Goal: Task Accomplishment & Management: Use online tool/utility

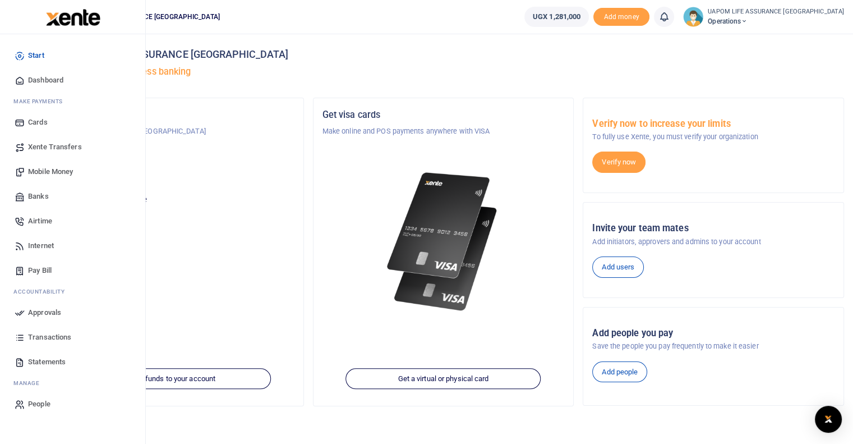
click at [41, 243] on span "Internet" at bounding box center [41, 245] width 26 height 11
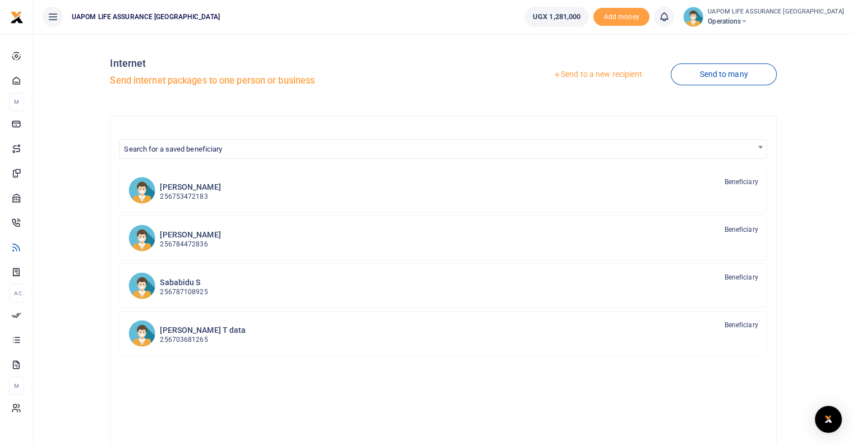
click at [619, 76] on link "Send to a new recipient" at bounding box center [597, 74] width 146 height 20
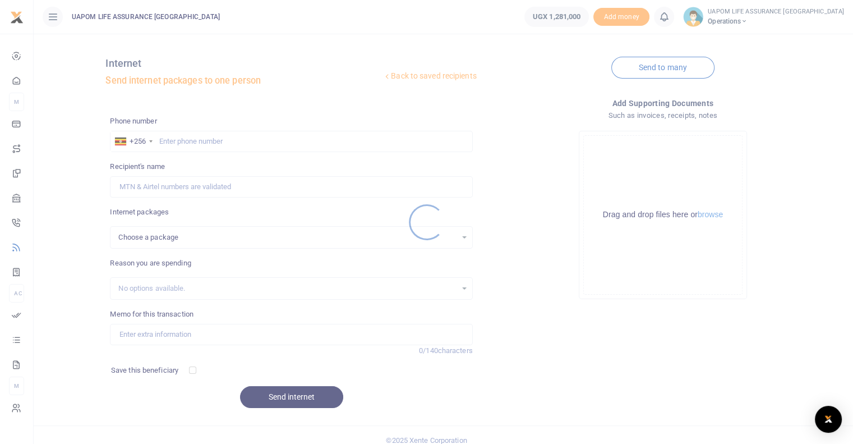
click at [202, 140] on div at bounding box center [426, 222] width 853 height 444
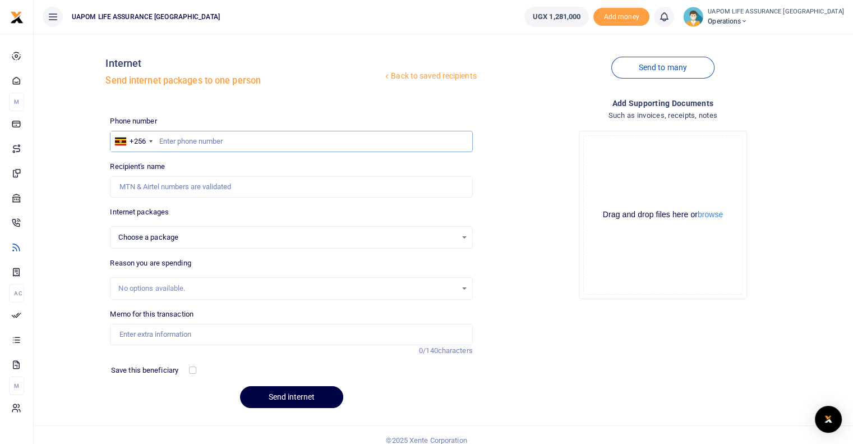
click at [205, 143] on input "text" at bounding box center [291, 141] width 362 height 21
paste input "787 879513"
click at [173, 139] on input "787 879513" at bounding box center [291, 141] width 362 height 21
click at [213, 143] on input "787879513" at bounding box center [291, 141] width 362 height 21
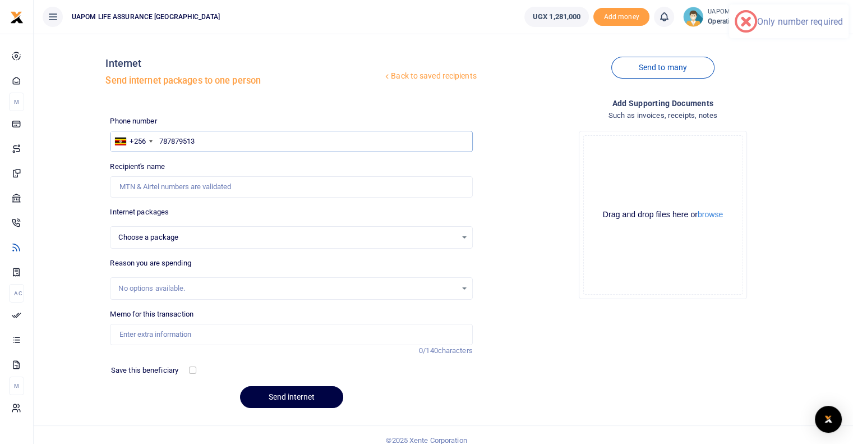
type input "787879513"
click at [192, 183] on input "Recipient's name" at bounding box center [291, 186] width 362 height 21
click at [211, 136] on input "787879513" at bounding box center [291, 141] width 362 height 21
select select
type input "[PERSON_NAME]"
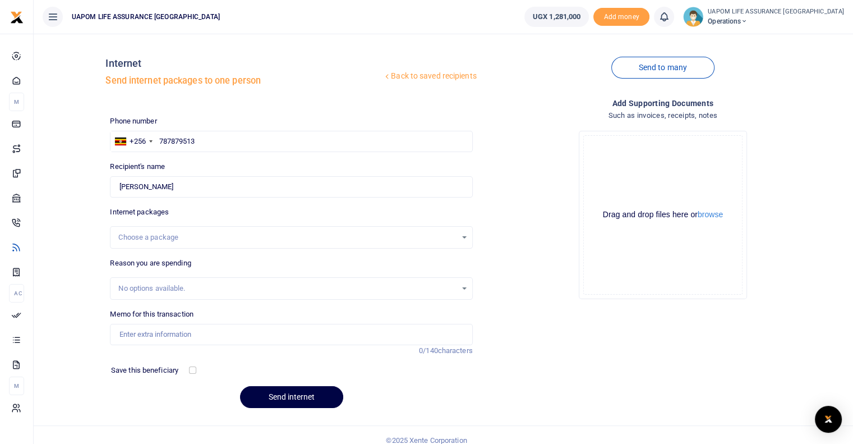
click at [180, 241] on div "Choose a package" at bounding box center [287, 237] width 338 height 11
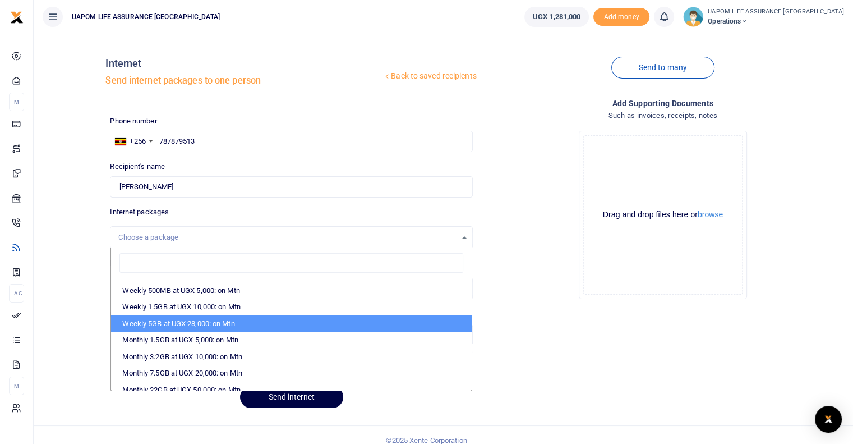
scroll to position [168, 0]
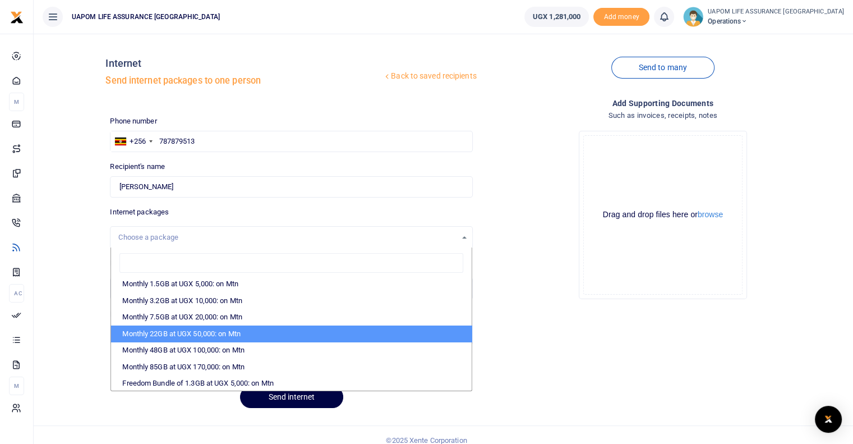
click at [193, 328] on li "Monthly 22GB at UGX 50,000: on Mtn" at bounding box center [291, 333] width 360 height 17
select select "CXpJYDqUGIMMdw3YXKilkAodr3ix5COxIAXy7MdavpbFAxMIqXt/dw=="
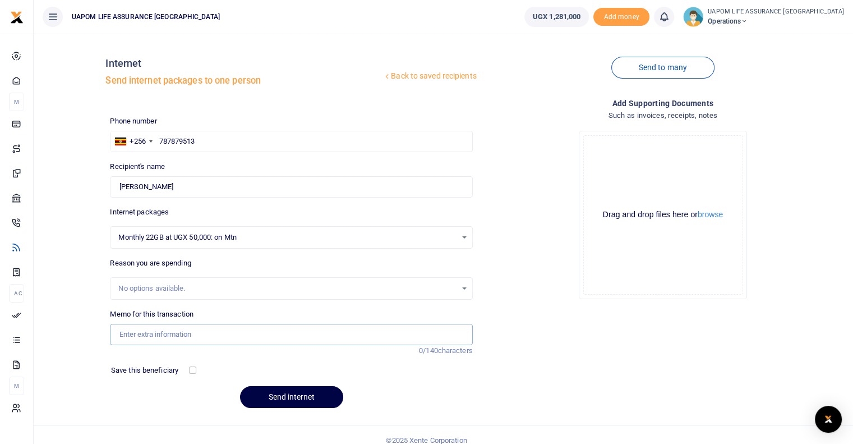
click at [189, 334] on input "Memo for this transaction" at bounding box center [291, 334] width 362 height 21
type input "Support work"
click at [315, 403] on button "Send internet" at bounding box center [291, 397] width 103 height 22
click at [670, 17] on icon at bounding box center [663, 17] width 11 height 12
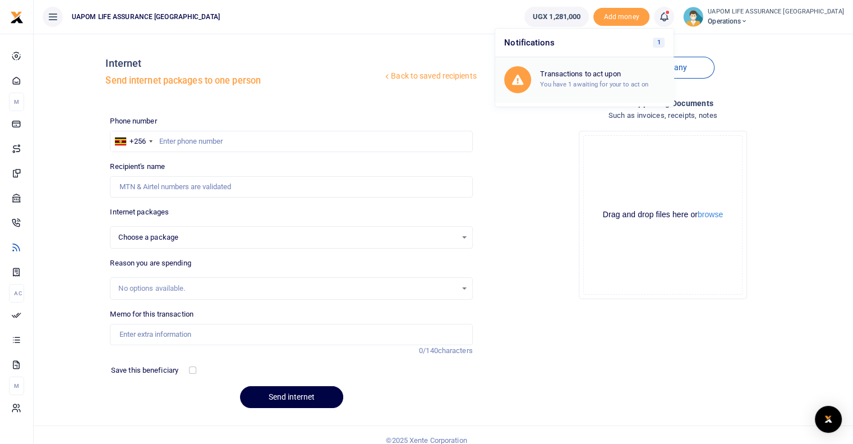
click at [626, 80] on small "You have 1 awaiting for your to act on" at bounding box center [594, 84] width 108 height 8
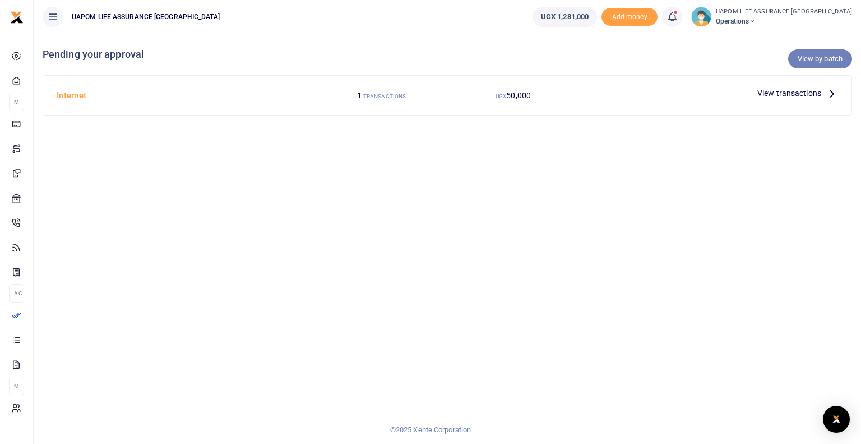
click at [824, 58] on link "View by batch" at bounding box center [821, 58] width 64 height 19
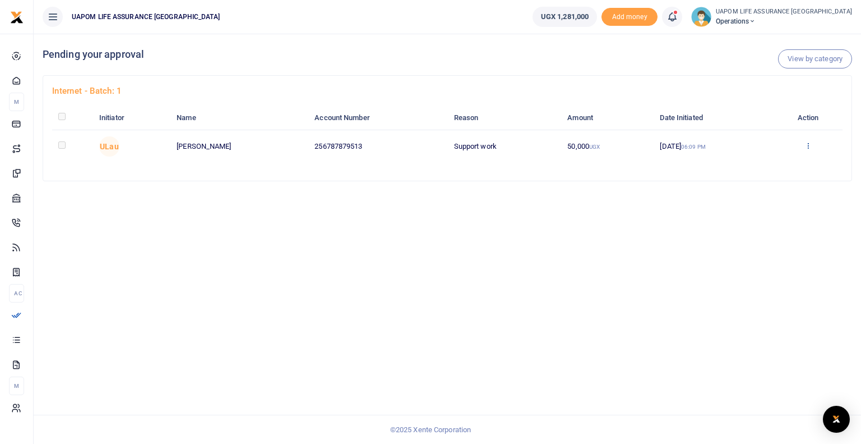
click at [808, 145] on icon at bounding box center [808, 145] width 7 height 8
click at [761, 165] on link "Approve" at bounding box center [768, 164] width 89 height 16
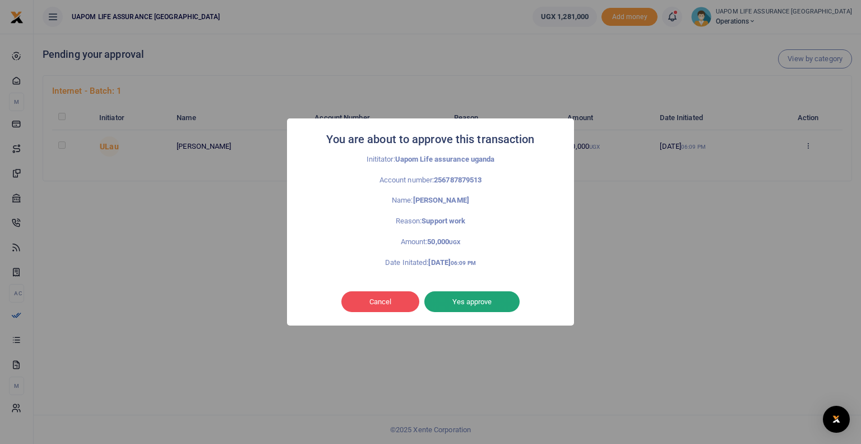
click at [505, 302] on button "Yes approve" at bounding box center [472, 301] width 95 height 21
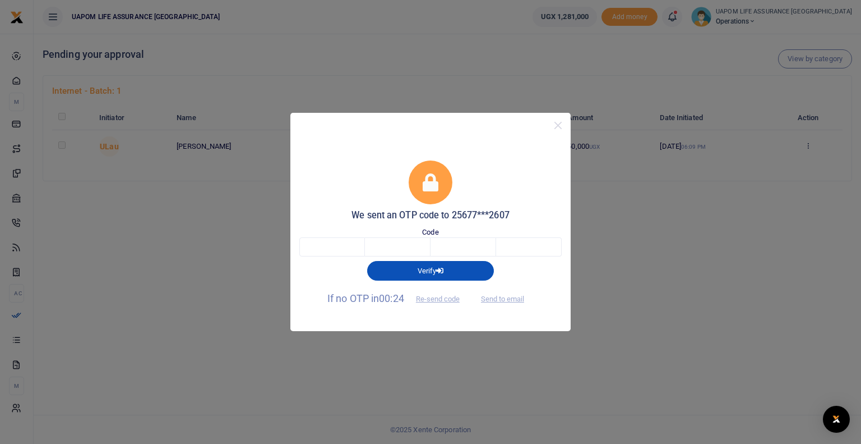
click at [335, 257] on div "Verify" at bounding box center [430, 268] width 271 height 24
click at [336, 247] on input "text" at bounding box center [333, 246] width 66 height 19
type input "3"
type input "4"
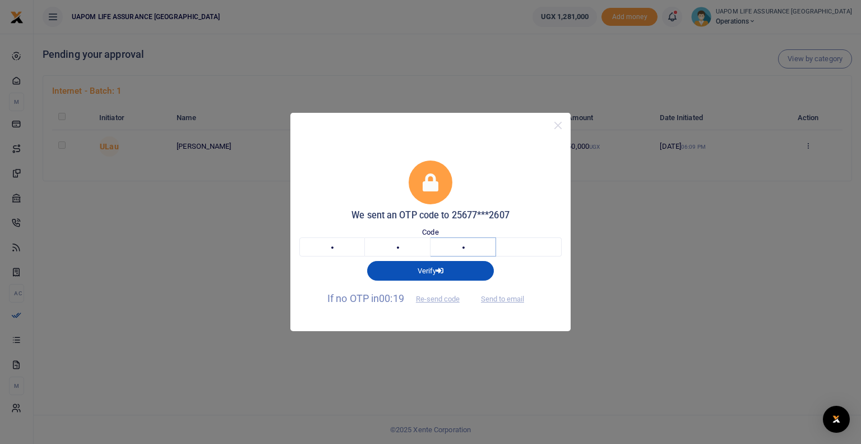
type input "8"
type input "0"
